Goal: Understand site structure: Grasp the organization and layout of the website

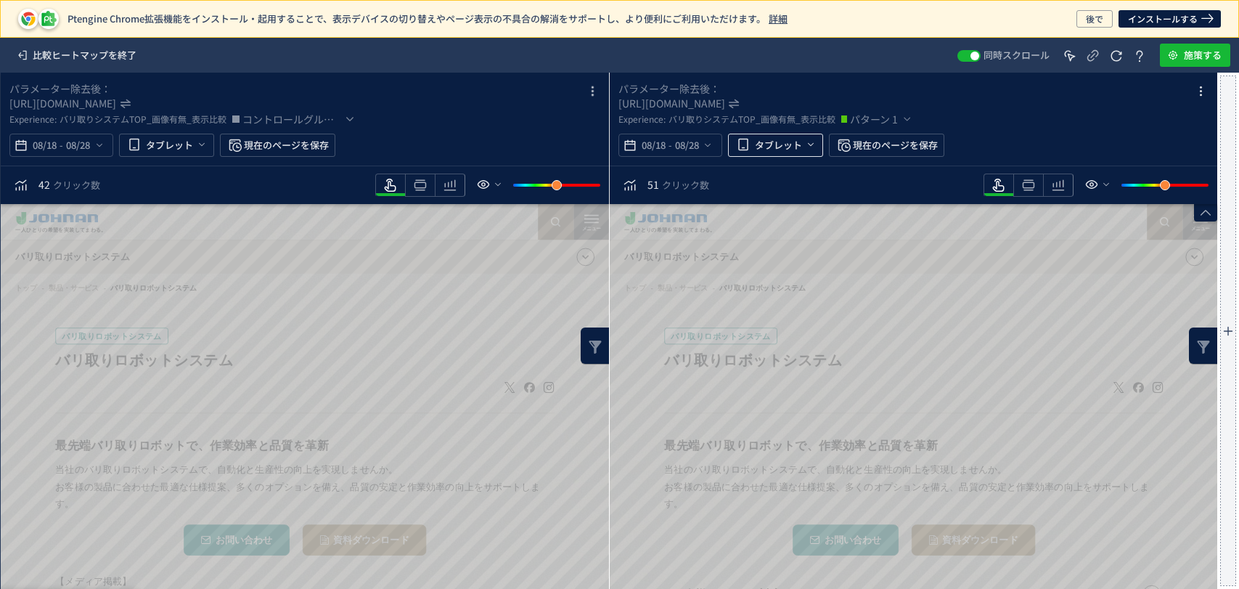
click at [811, 144] on use "heatmap-top-bar" at bounding box center [811, 144] width 6 height 3
click at [807, 144] on icon "heatmap-top-bar" at bounding box center [811, 145] width 12 height 12
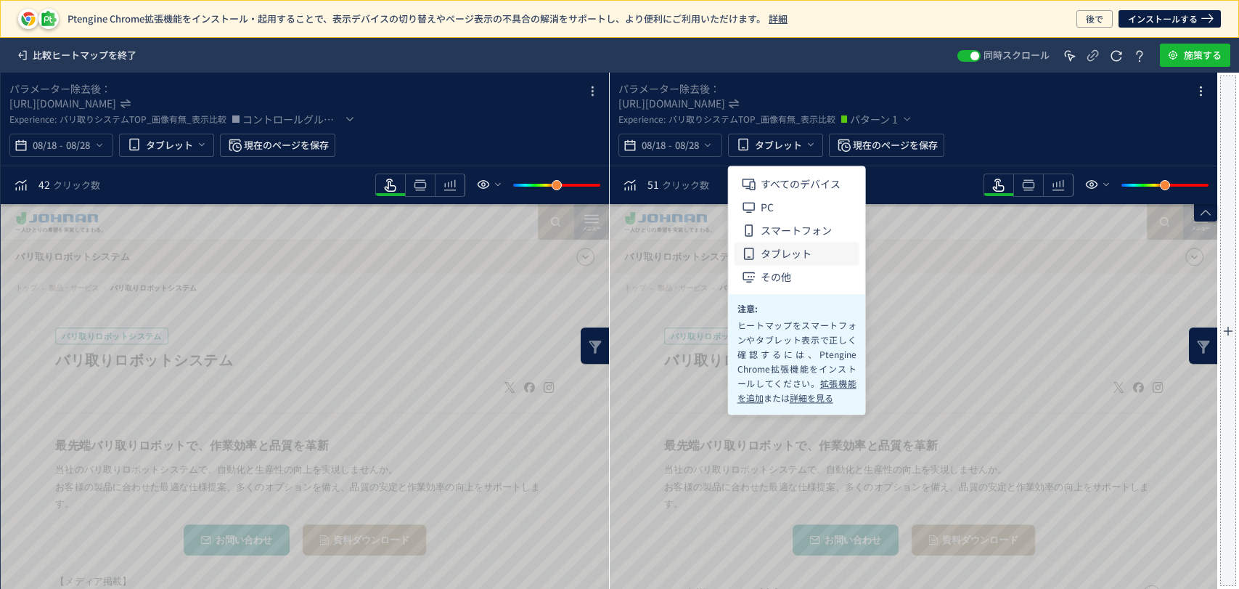
click at [812, 170] on ul "すべてのデバイス PC スマートフォン タブレット その他" at bounding box center [797, 230] width 136 height 128
click at [812, 174] on span "すべてのデバイス" at bounding box center [801, 183] width 80 height 23
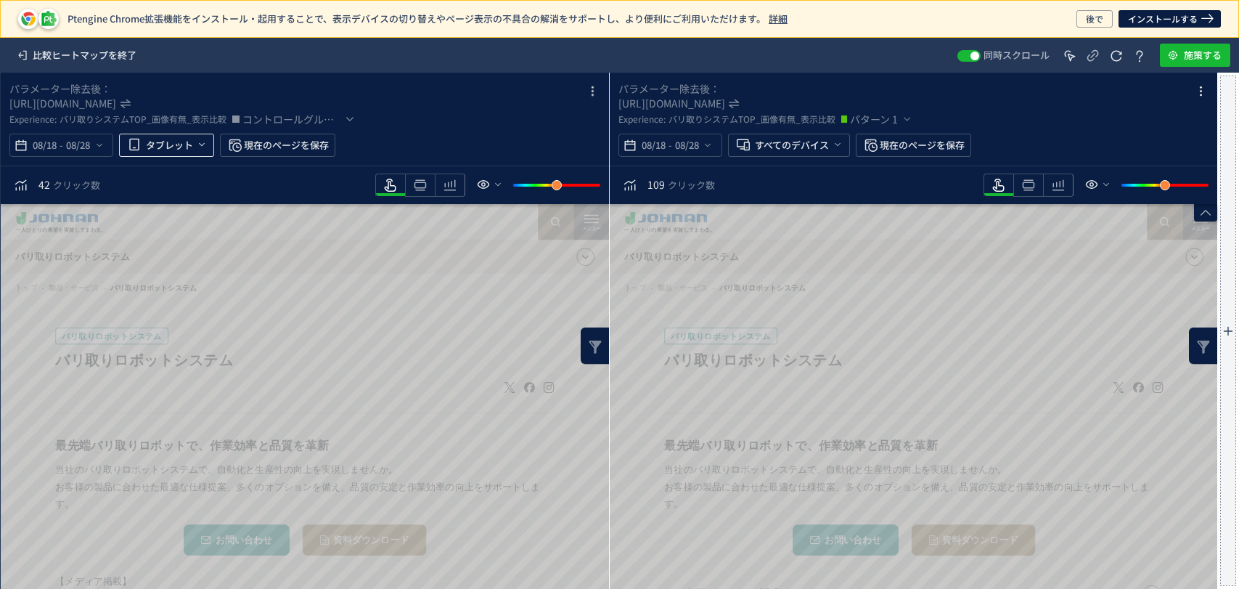
click at [203, 150] on icon "heatmap-top-bar" at bounding box center [202, 145] width 12 height 12
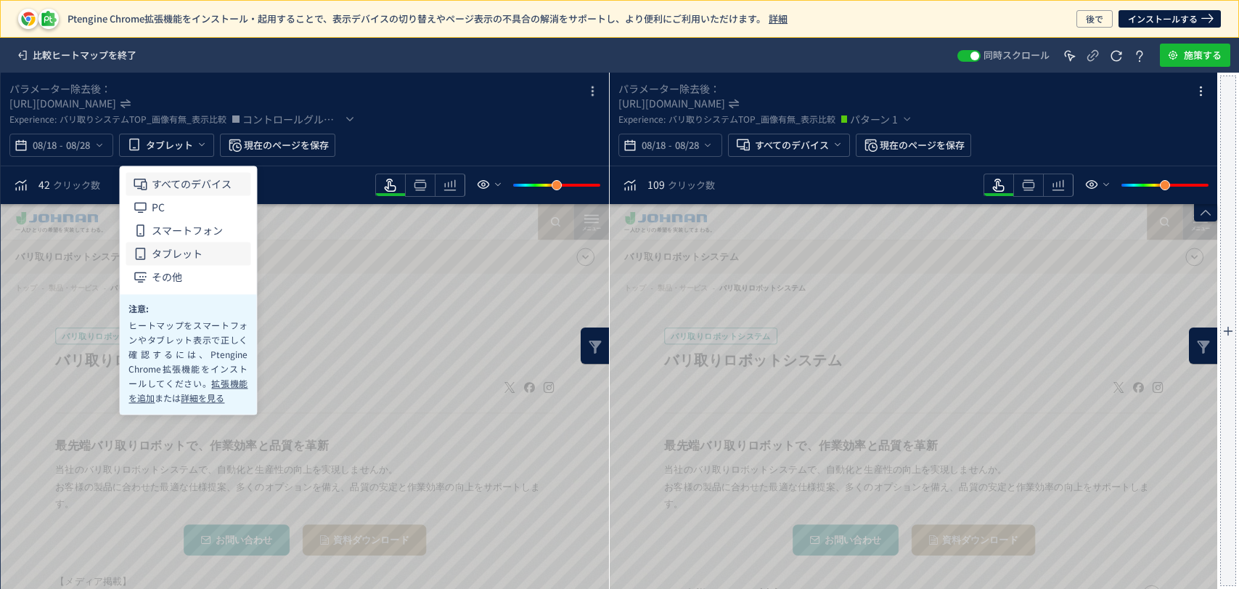
click at [0, 0] on span "すべてのデバイス" at bounding box center [0, 0] width 0 height 0
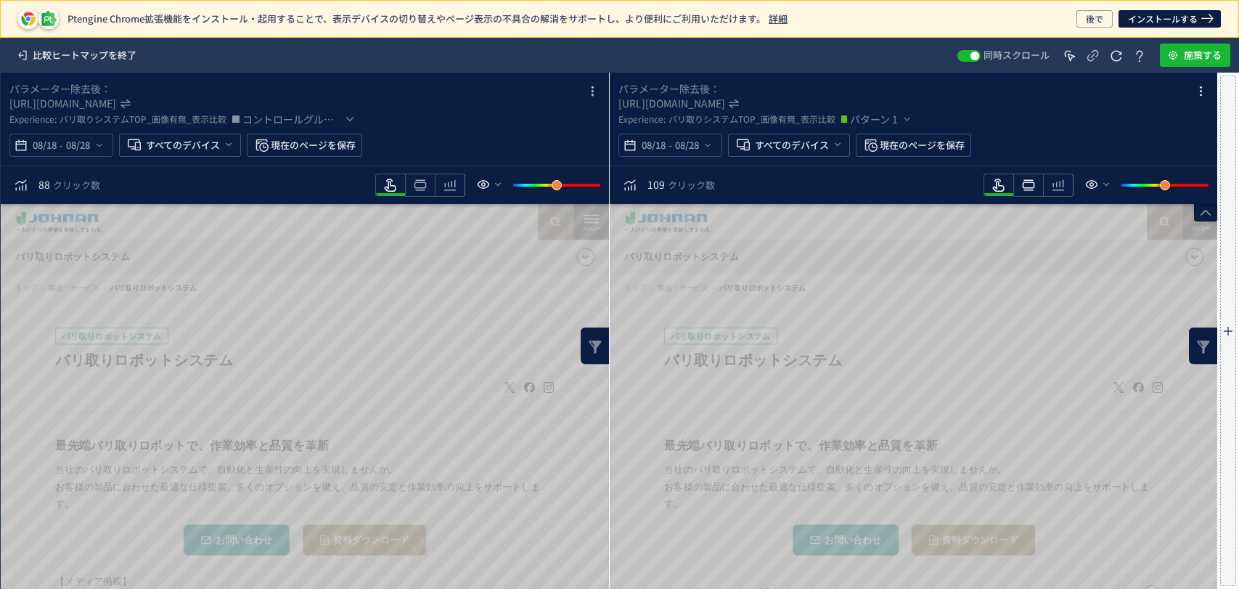
click at [1022, 188] on icon "heatmap-toolbar" at bounding box center [1028, 184] width 17 height 17
click at [422, 182] on use "heatmap-toolbar" at bounding box center [420, 185] width 12 height 11
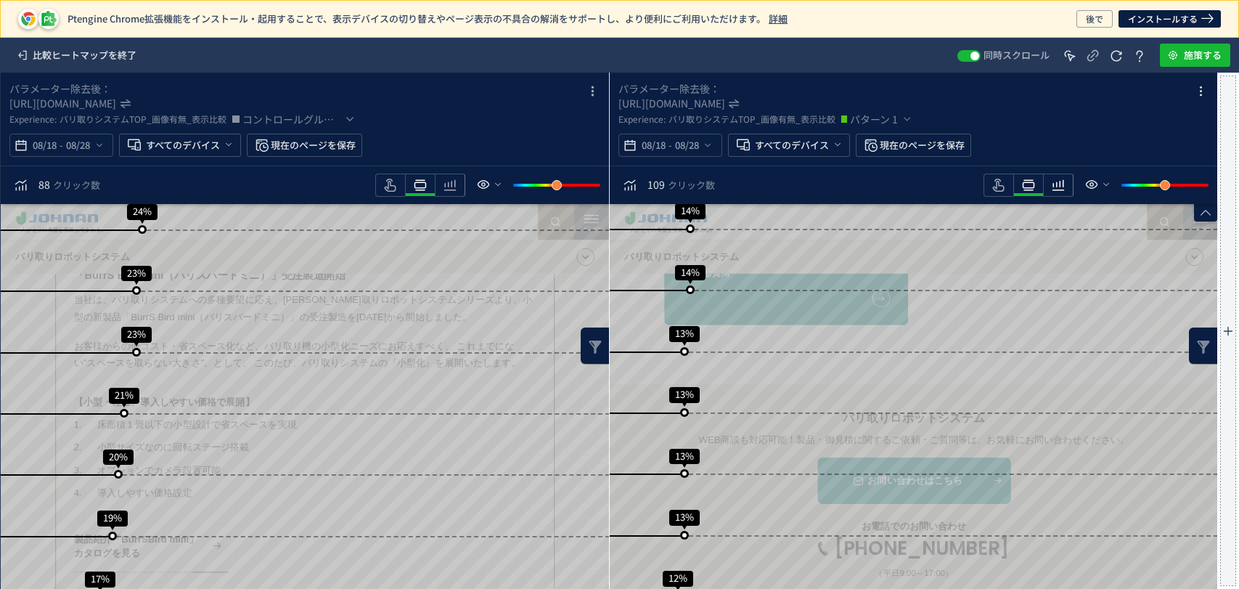
click at [1059, 193] on span "heatmap-toolbar" at bounding box center [1058, 194] width 29 height 3
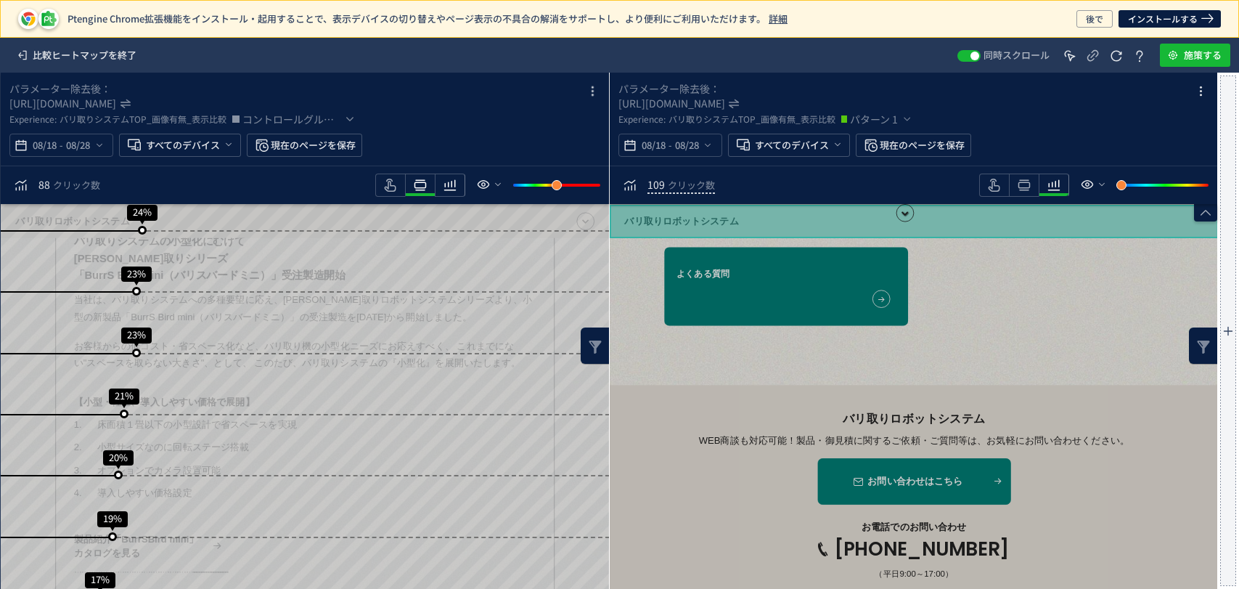
click at [463, 185] on div "heatmap-toolbar" at bounding box center [450, 184] width 30 height 23
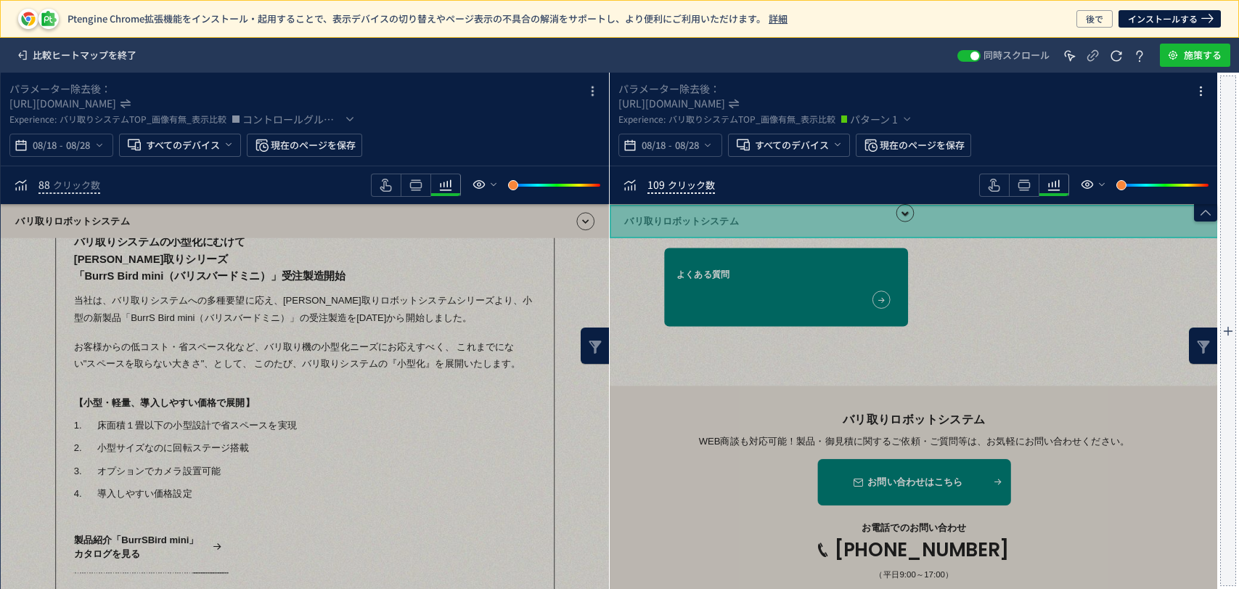
click at [696, 182] on span "クリック数" at bounding box center [691, 185] width 47 height 14
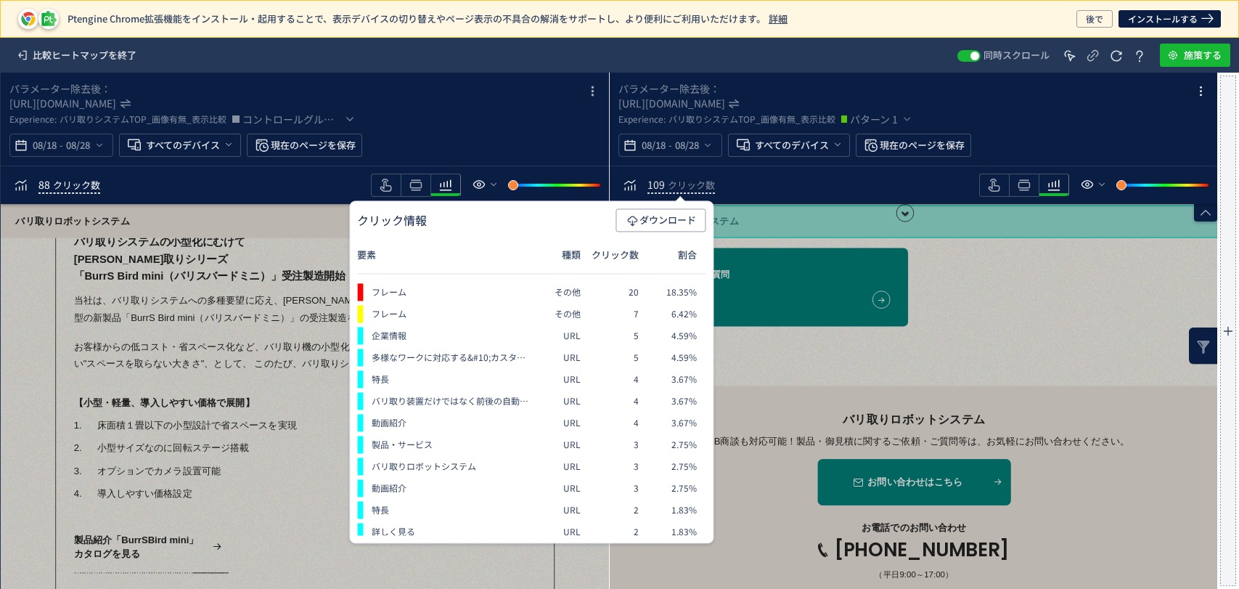
click at [86, 182] on span "クリック数" at bounding box center [76, 185] width 47 height 14
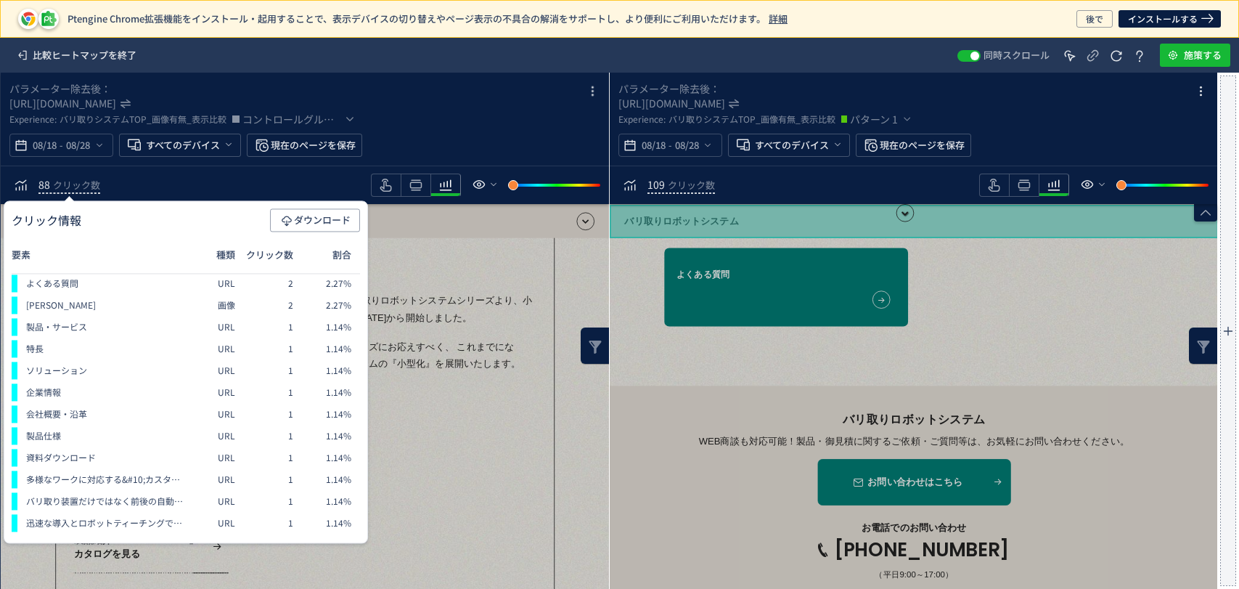
click at [215, 175] on div "88 クリック数" at bounding box center [305, 185] width 608 height 38
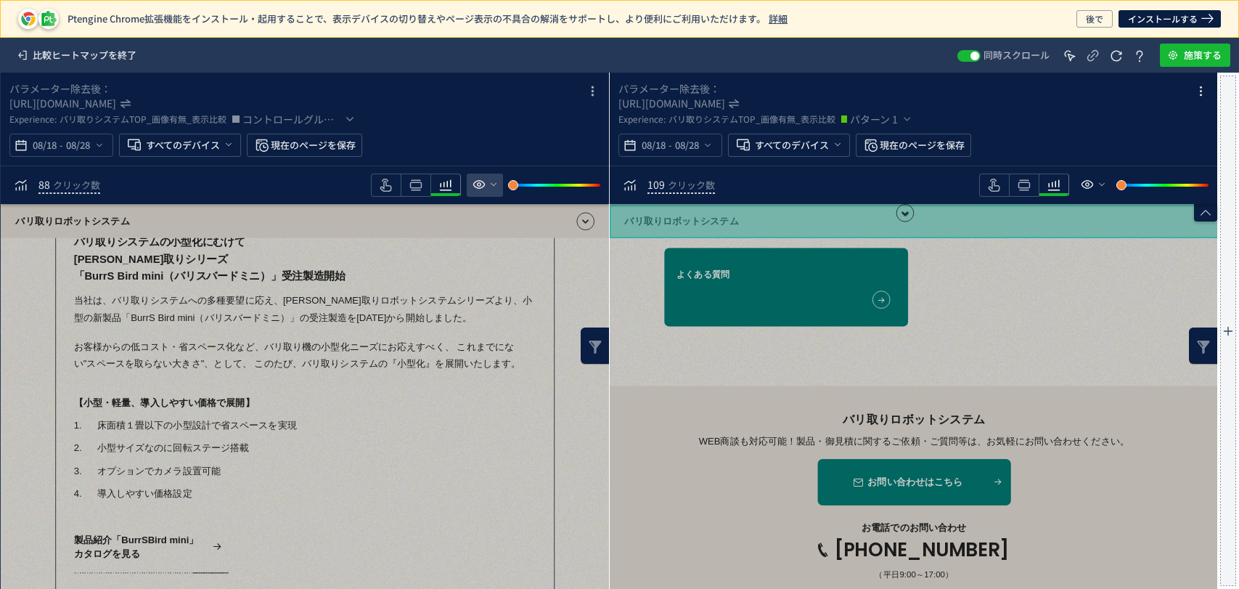
click at [475, 193] on icon "heatmap-toolbar" at bounding box center [478, 184] width 17 height 17
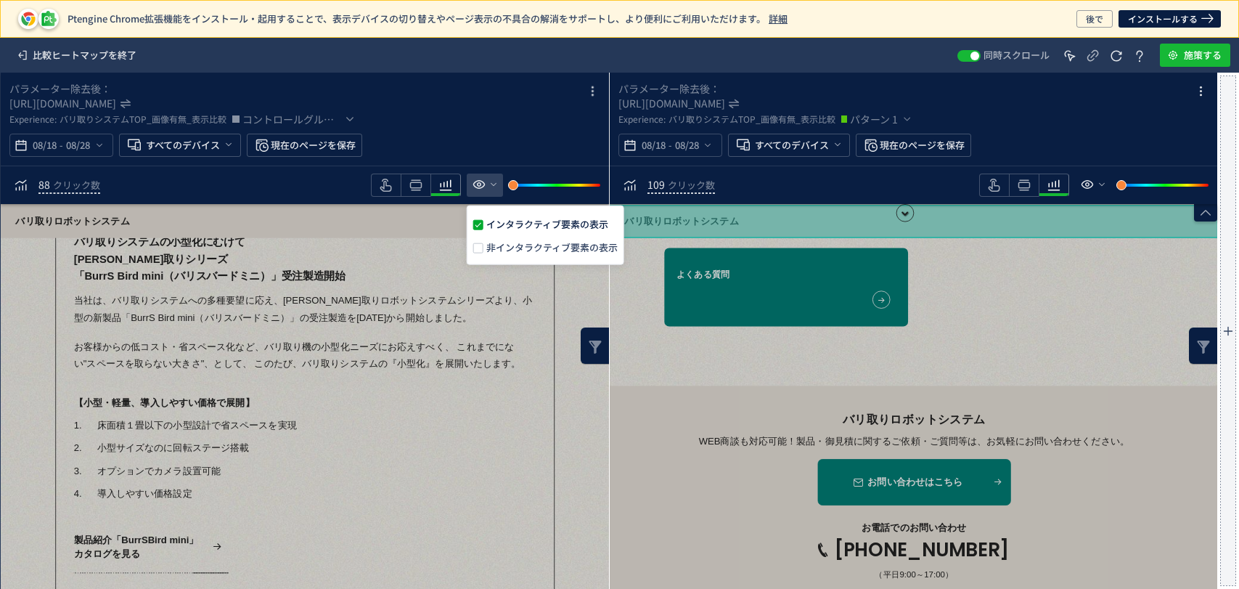
click at [475, 192] on icon "heatmap-toolbar" at bounding box center [478, 184] width 17 height 17
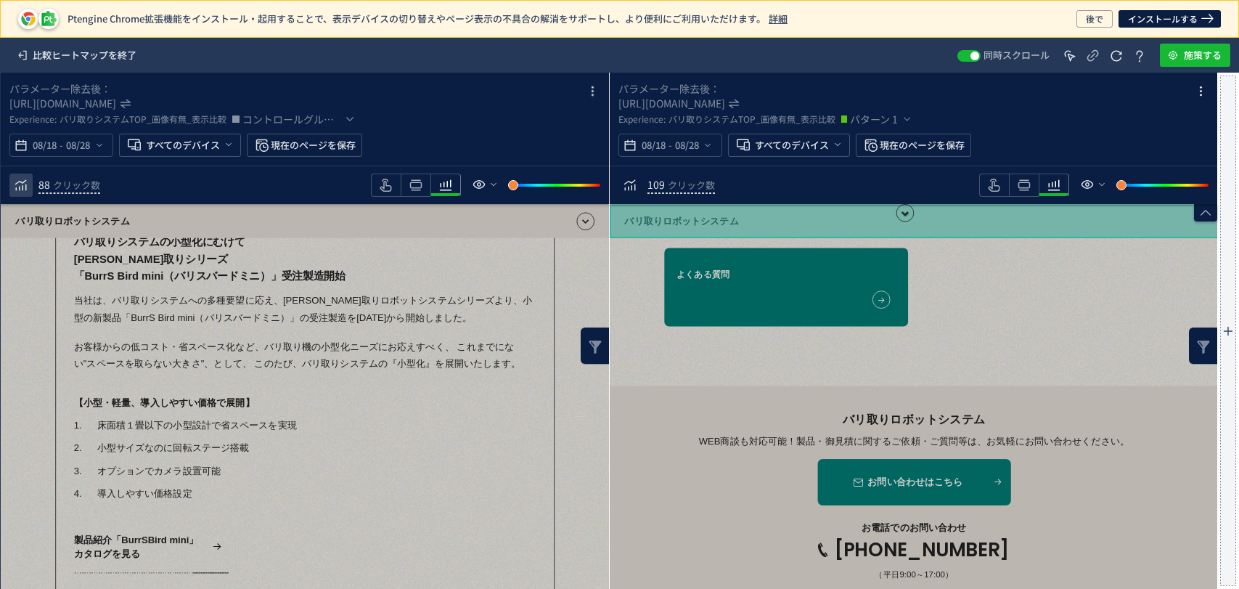
click at [27, 183] on icon "heatmap-toolbar" at bounding box center [20, 184] width 17 height 17
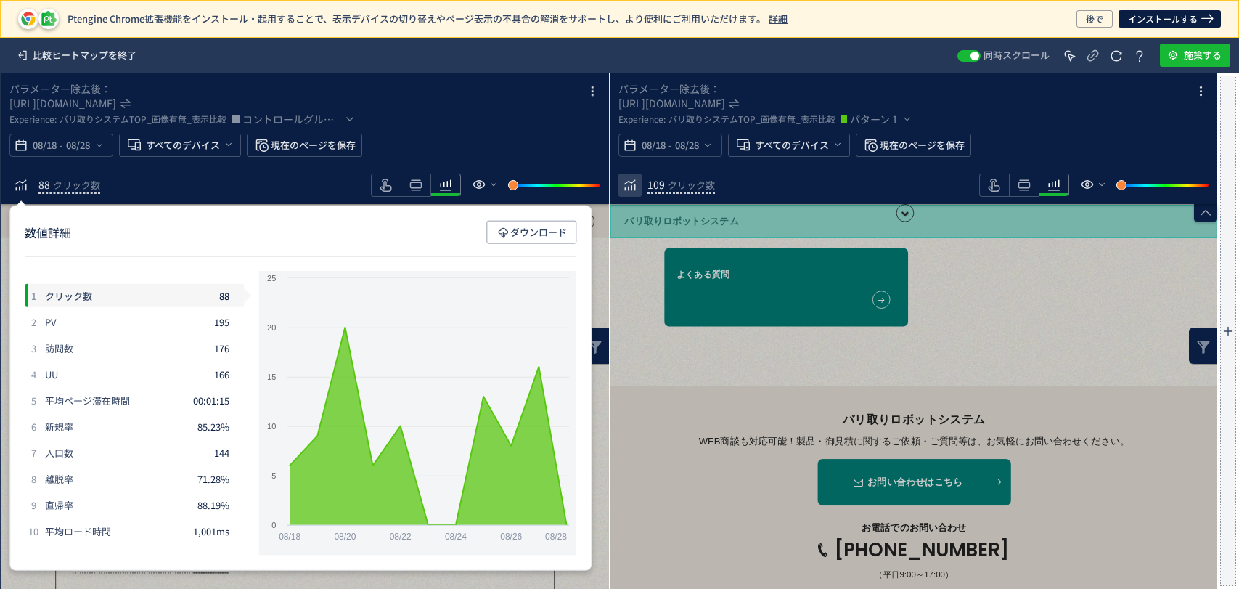
click at [633, 184] on icon "heatmap-toolbar" at bounding box center [629, 184] width 17 height 17
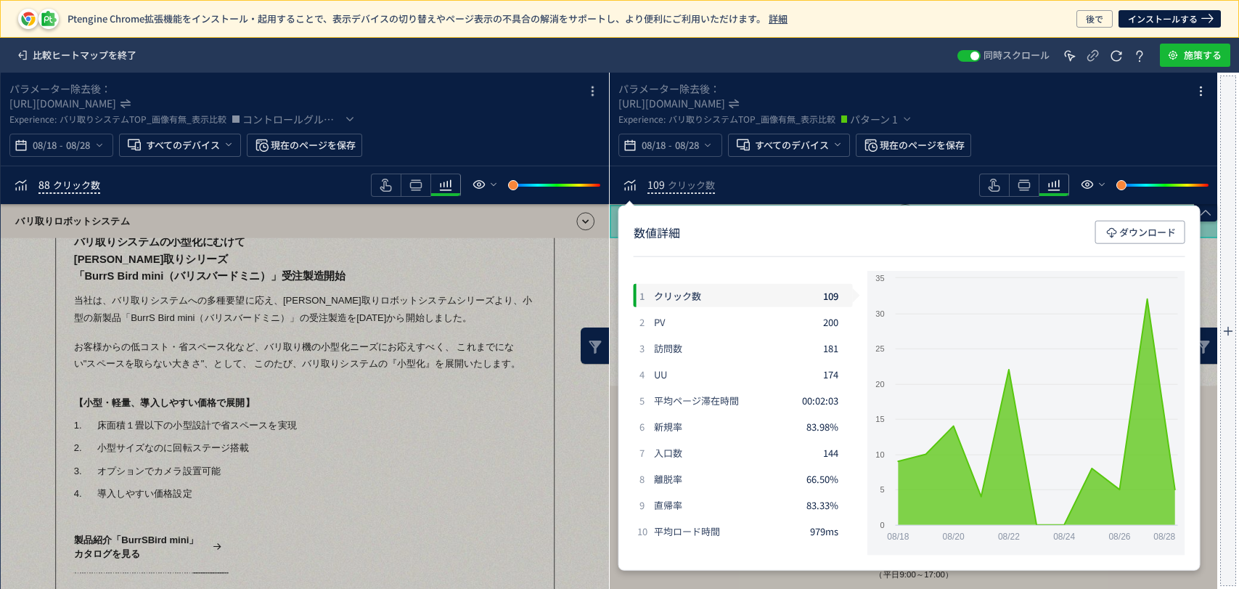
click at [95, 179] on span "クリック数" at bounding box center [76, 185] width 47 height 14
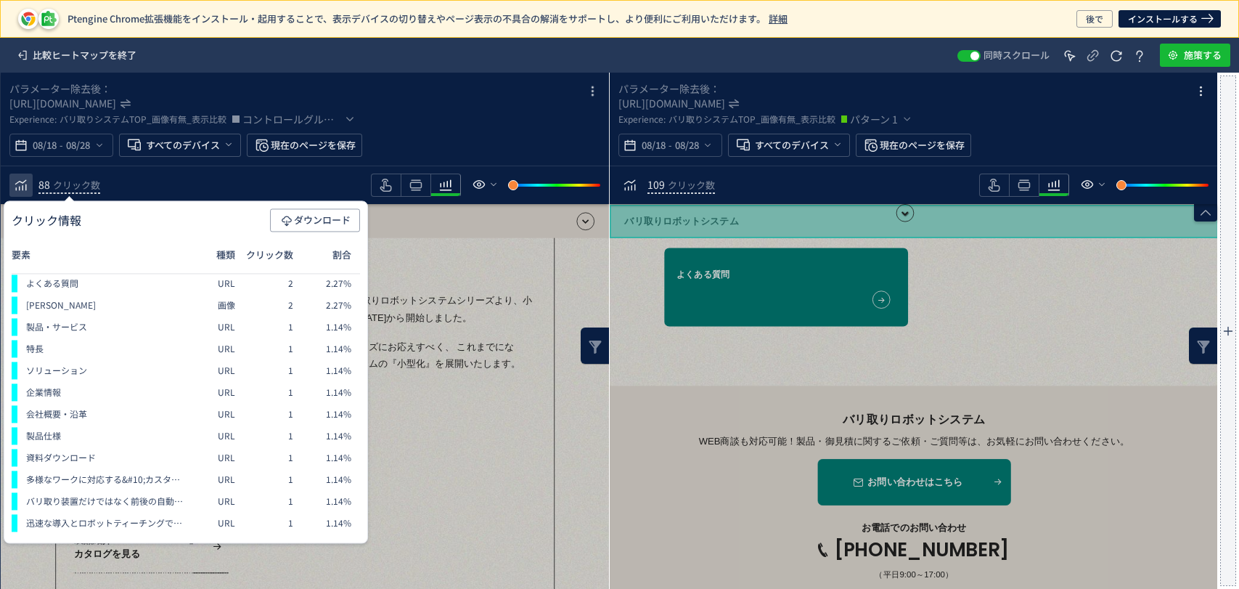
click at [25, 176] on icon "heatmap-toolbar" at bounding box center [20, 184] width 17 height 17
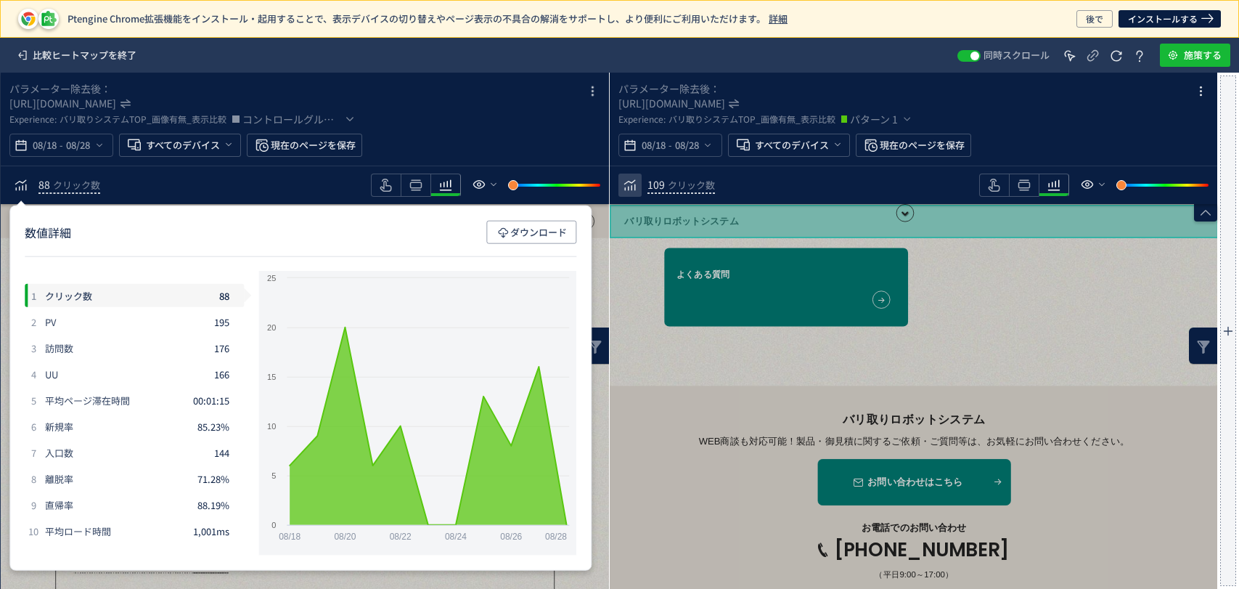
click at [624, 192] on icon "heatmap-toolbar" at bounding box center [629, 184] width 17 height 17
